Goal: Find specific page/section: Find specific page/section

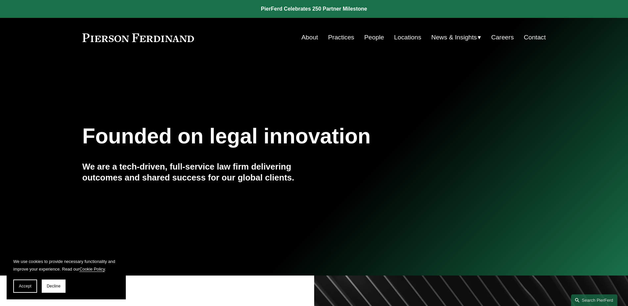
click at [371, 35] on link "People" at bounding box center [374, 37] width 20 height 13
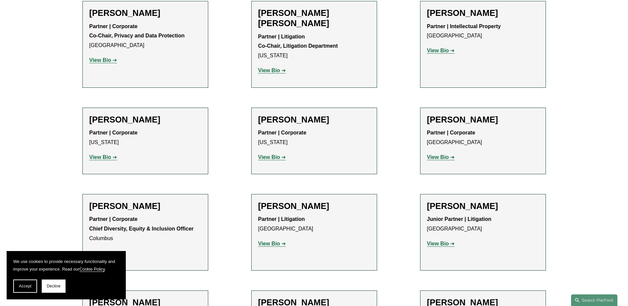
scroll to position [959, 0]
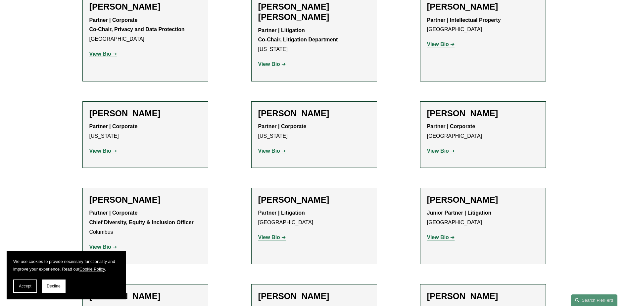
click at [274, 234] on strong "View Bio" at bounding box center [269, 237] width 22 height 6
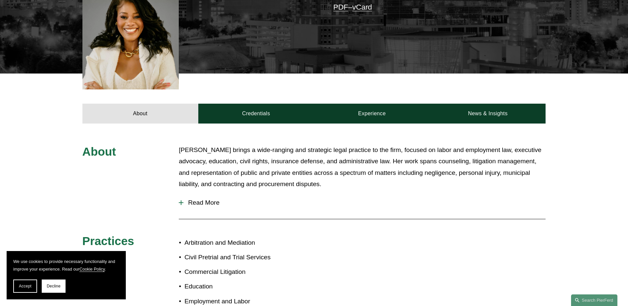
scroll to position [132, 0]
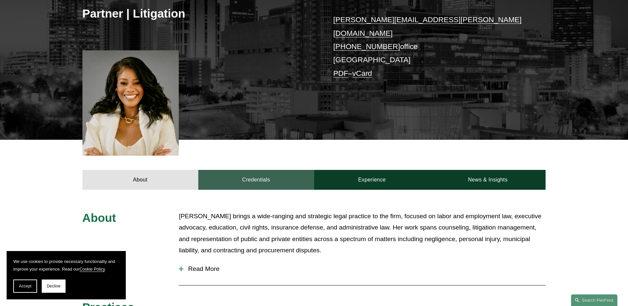
click at [261, 170] on link "Credentials" at bounding box center [256, 180] width 116 height 20
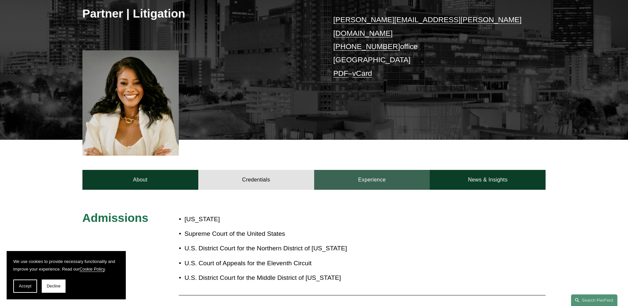
click at [347, 176] on link "Experience" at bounding box center [372, 180] width 116 height 20
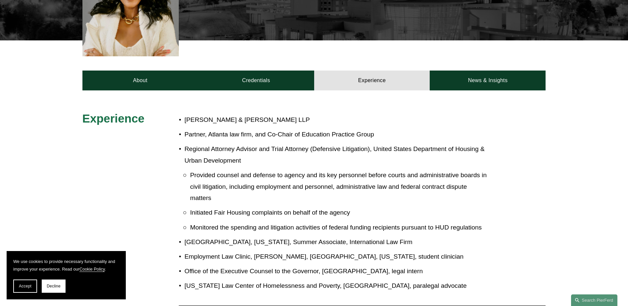
scroll to position [99, 0]
